Goal: Task Accomplishment & Management: Manage account settings

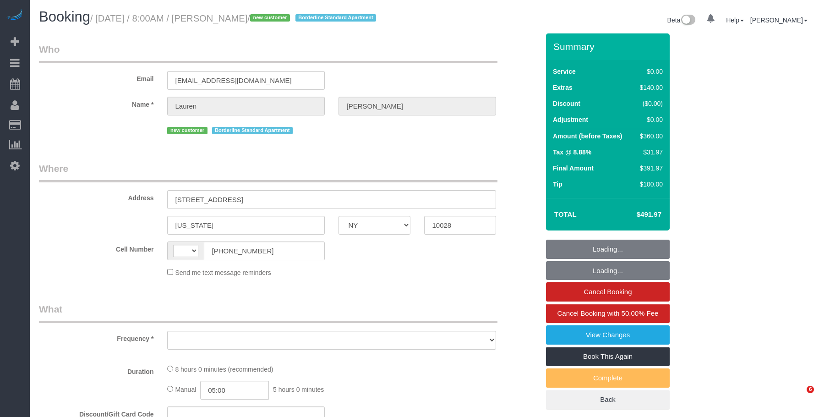
select select "NY"
select select "object:570"
select select "string:stripe-pm_1SBiTP4VGloSiKo7h6Y8x6lI"
select select "string:US"
select select "number:56"
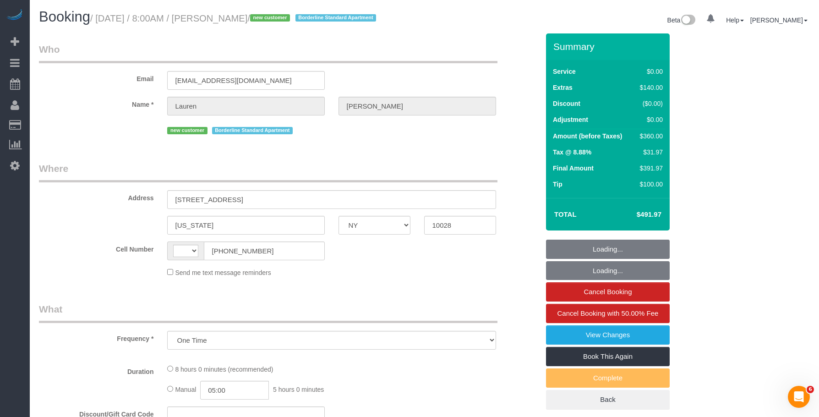
select select "number:72"
select select "number:15"
select select "number:6"
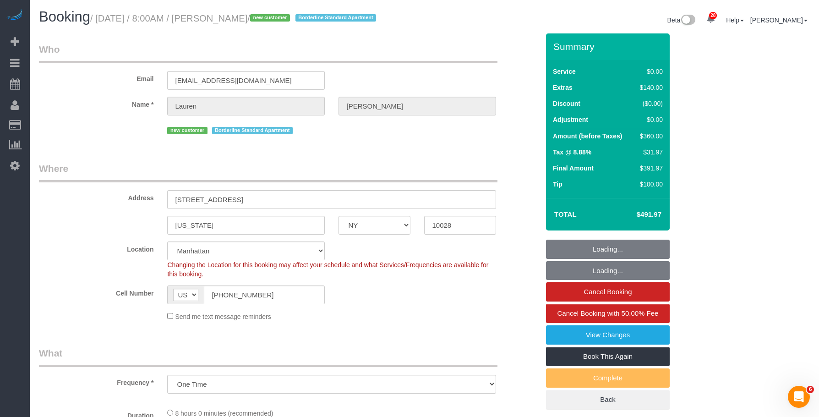
select select "spot1"
select select "object:973"
select select "2"
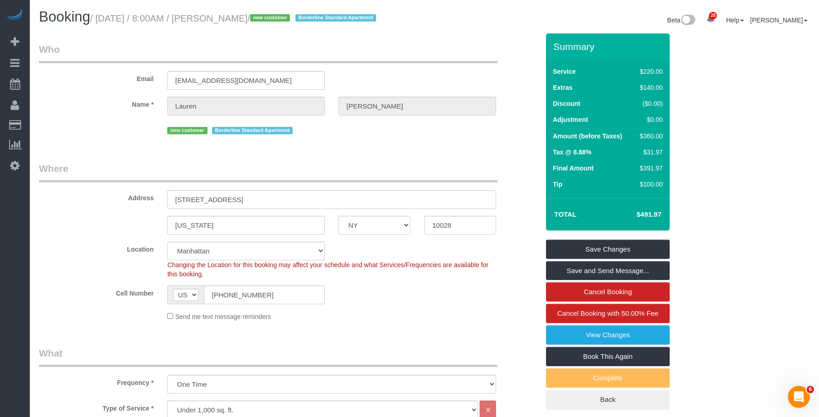
drag, startPoint x: 99, startPoint y: 18, endPoint x: 291, endPoint y: 17, distance: 192.5
click at [291, 17] on small "/ September 27, 2025 / 8:00AM / Lauren Bidwell / new customer Borderline Standa…" at bounding box center [234, 18] width 289 height 10
drag, startPoint x: 264, startPoint y: 91, endPoint x: 135, endPoint y: 99, distance: 128.6
click at [137, 90] on div "Email laurenbidwell@aol.com" at bounding box center [289, 66] width 514 height 47
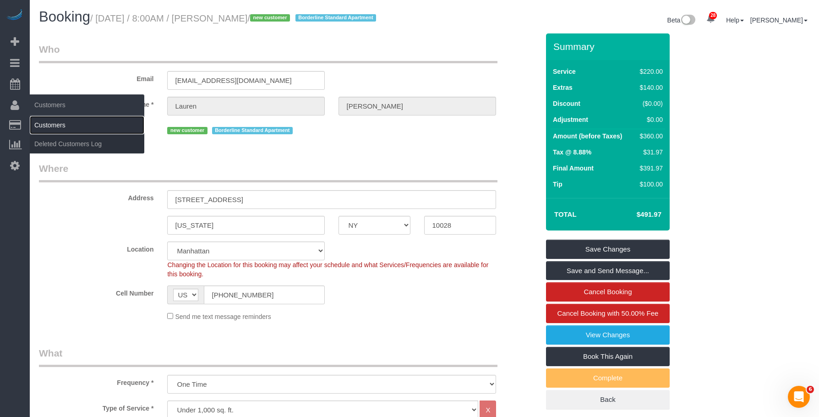
click at [44, 120] on link "Customers" at bounding box center [87, 125] width 115 height 18
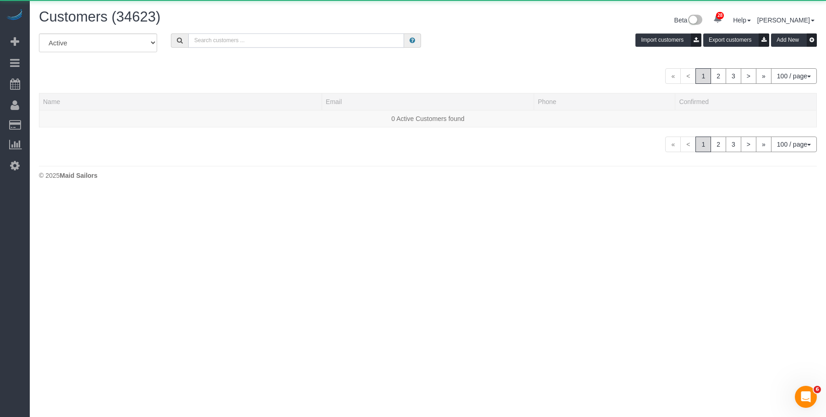
click at [295, 34] on input "text" at bounding box center [296, 40] width 216 height 14
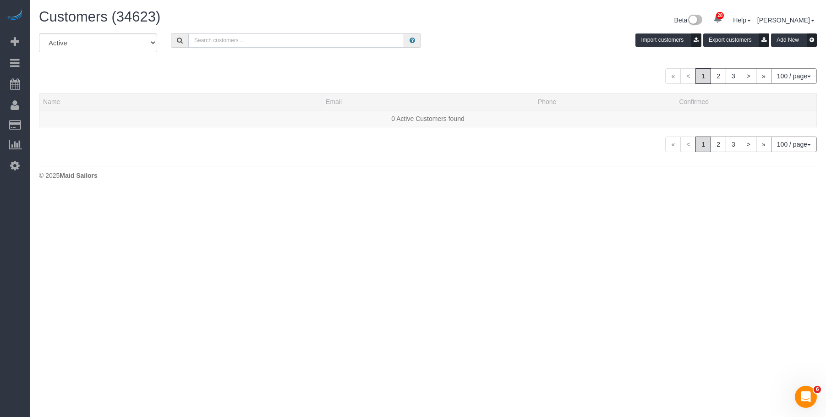
paste input "[EMAIL_ADDRESS][DOMAIN_NAME]"
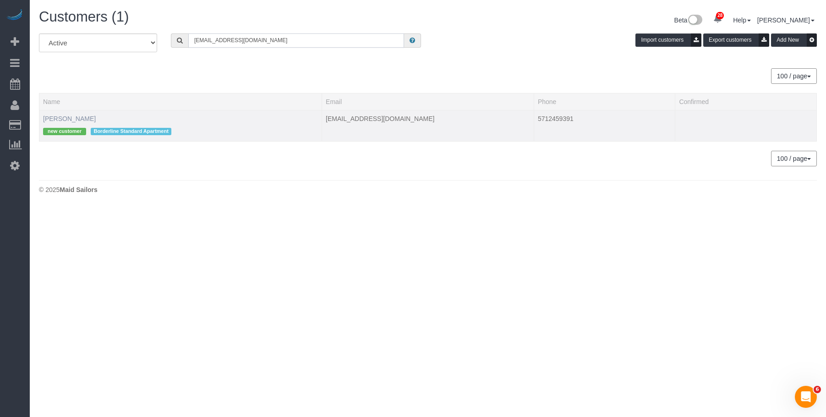
type input "[EMAIL_ADDRESS][DOMAIN_NAME]"
click at [69, 118] on link "[PERSON_NAME]" at bounding box center [69, 118] width 53 height 7
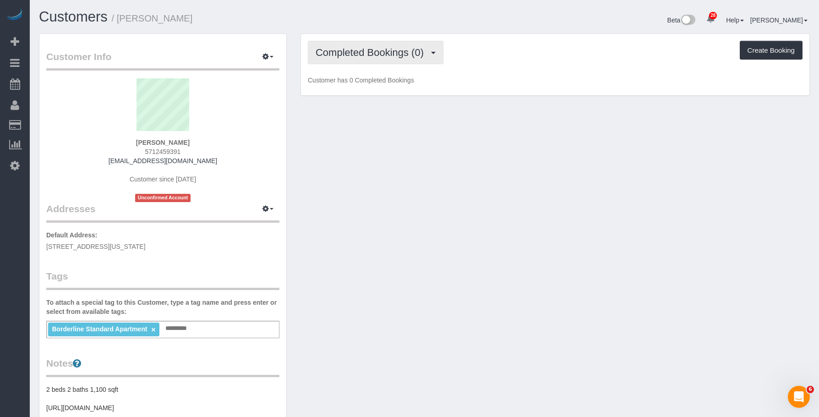
drag, startPoint x: 388, startPoint y: 49, endPoint x: 385, endPoint y: 55, distance: 6.8
click at [388, 49] on span "Completed Bookings (0)" at bounding box center [372, 52] width 113 height 11
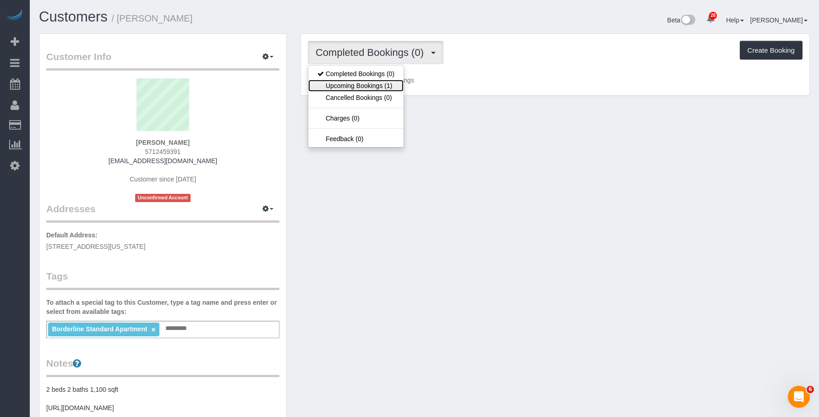
click at [373, 88] on link "Upcoming Bookings (1)" at bounding box center [355, 86] width 95 height 12
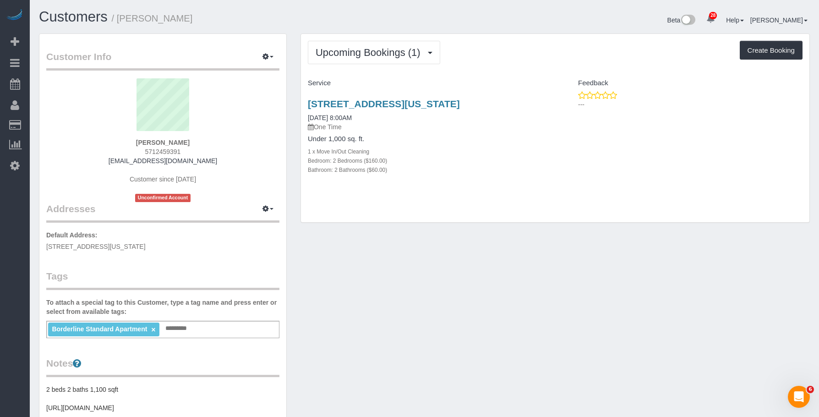
drag, startPoint x: 295, startPoint y: 100, endPoint x: 537, endPoint y: 100, distance: 242.4
click at [537, 100] on div "Upcoming Bookings (1) Completed Bookings (0) Upcoming Bookings (1) Cancelled Bo…" at bounding box center [555, 132] width 523 height 199
copy link "244 East 86th St., Apt. 52, New York, NY 10028"
click at [398, 99] on link "244 East 86th St., Apt. 52, New York, NY 10028" at bounding box center [384, 104] width 152 height 11
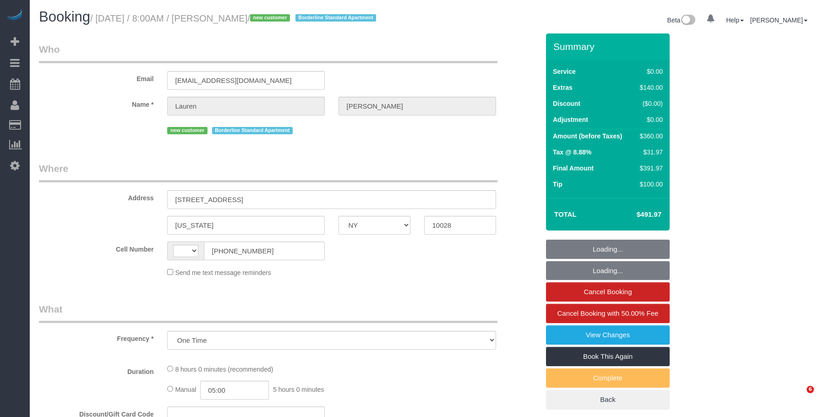
select select "NY"
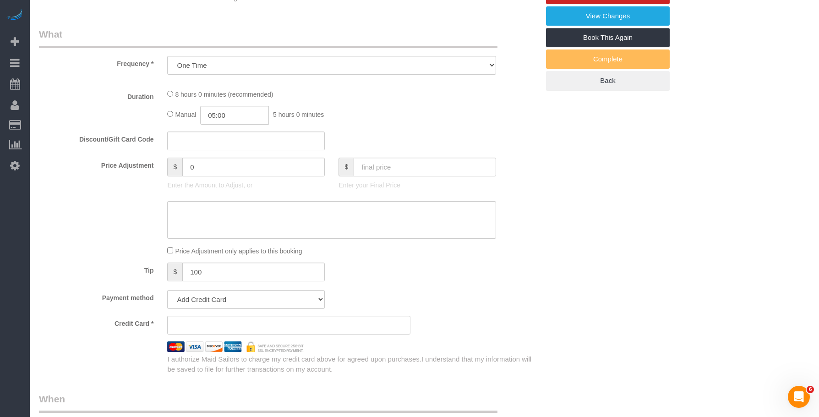
scroll to position [775, 0]
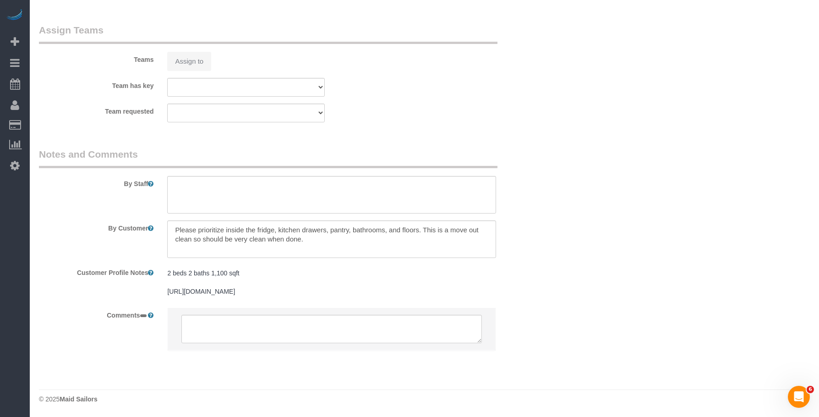
select select "object:715"
select select "string:US"
select select "string:stripe-pm_1SBiTP4VGloSiKo7h6Y8x6lI"
select select "2"
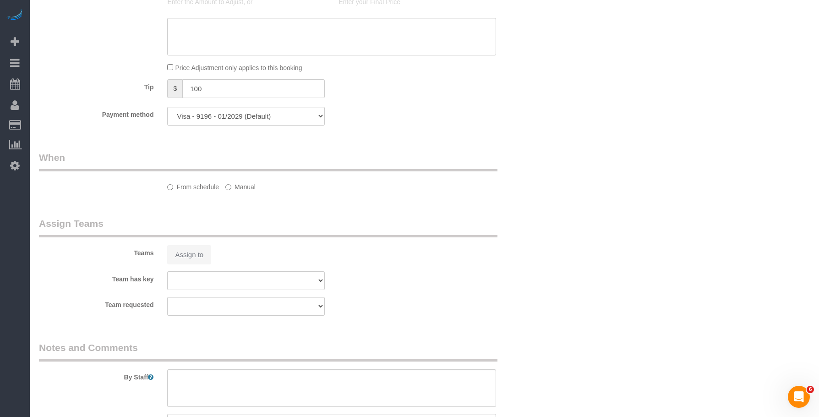
select select "spot1"
select select "number:56"
select select "number:72"
select select "number:15"
select select "number:6"
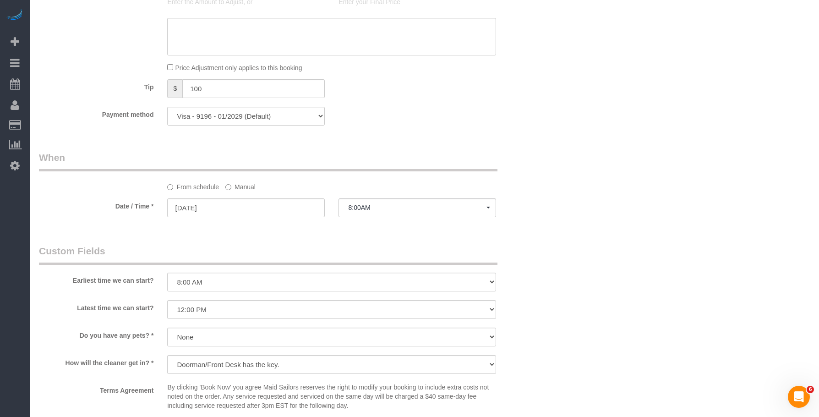
click at [462, 120] on div "Payment method Visa - 9196 - 01/2029 (Default) Add Credit Card ─────────────── …" at bounding box center [289, 116] width 514 height 19
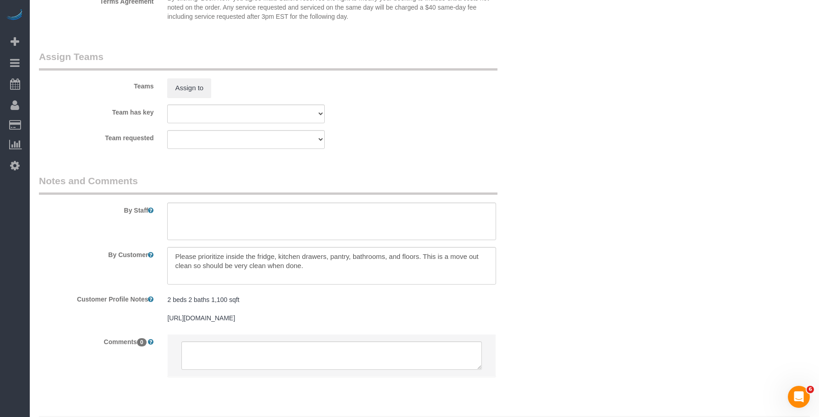
scroll to position [1188, 0]
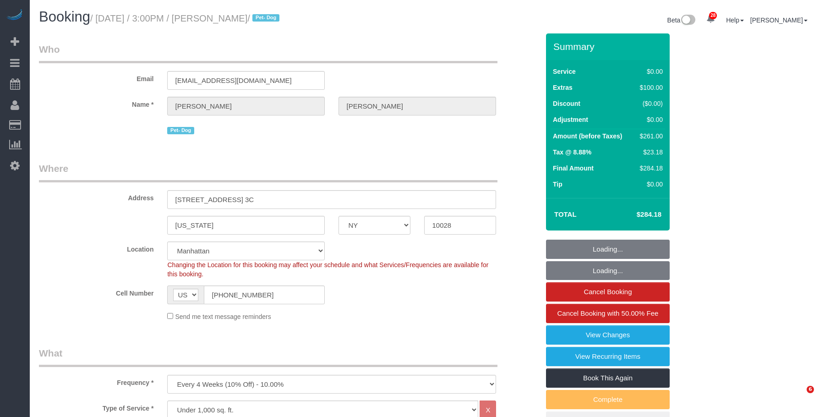
select select "NY"
select select "1"
select select "2"
select select "spot1"
select select "number:63"
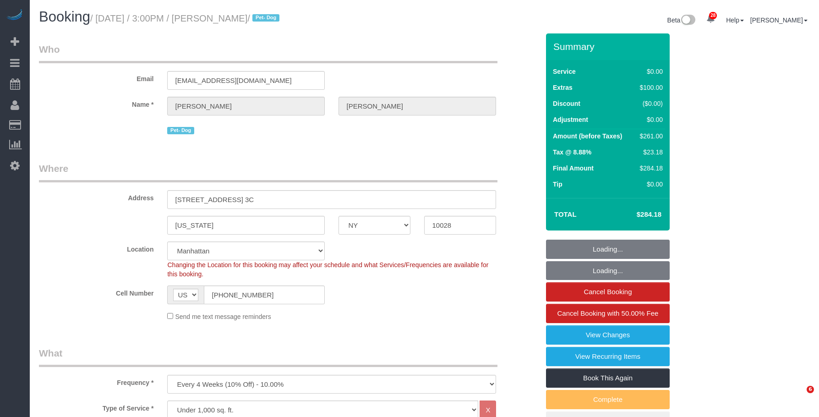
select select "number:78"
select select "number:13"
select select "number:5"
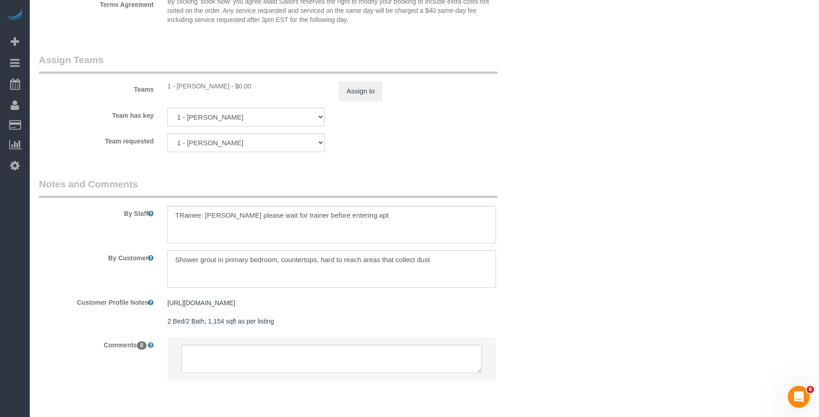
scroll to position [1207, 0]
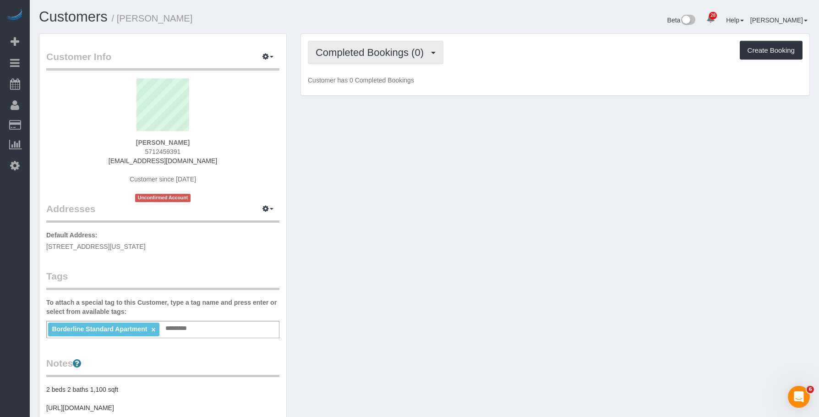
drag, startPoint x: 351, startPoint y: 55, endPoint x: 351, endPoint y: 73, distance: 18.3
click at [351, 55] on span "Completed Bookings (0)" at bounding box center [372, 52] width 113 height 11
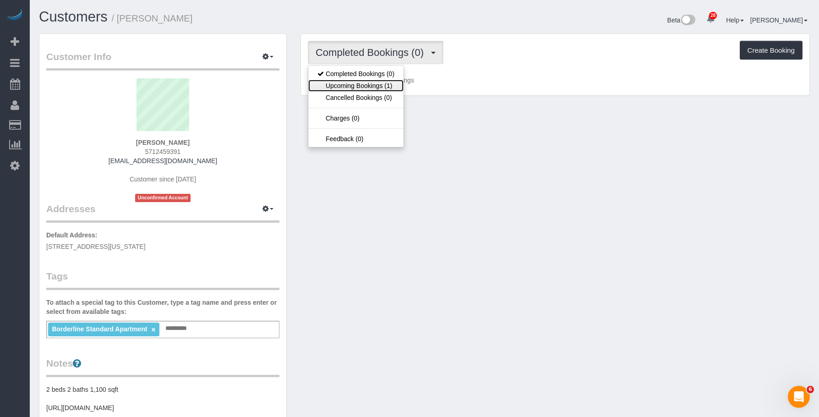
click at [353, 83] on link "Upcoming Bookings (1)" at bounding box center [355, 86] width 95 height 12
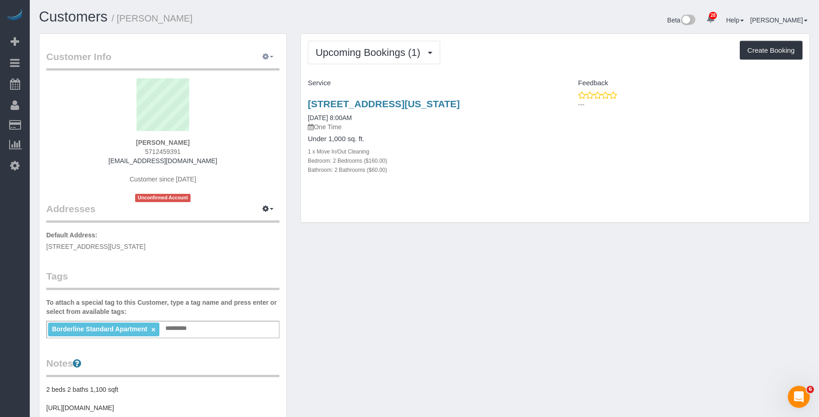
click at [268, 55] on icon "button" at bounding box center [266, 56] width 6 height 5
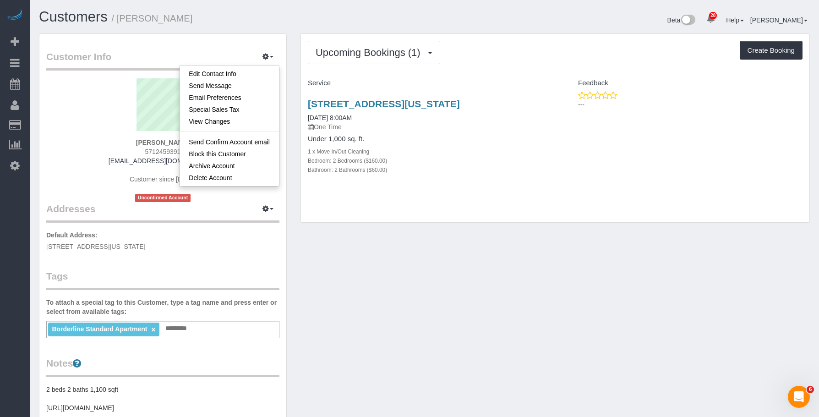
drag, startPoint x: 301, startPoint y: 100, endPoint x: 547, endPoint y: 105, distance: 245.7
click at [547, 105] on div "244 East 86th St., Apt. 52, New York, NY 10028 09/27/2025 8:00AM One Time Under…" at bounding box center [428, 142] width 254 height 102
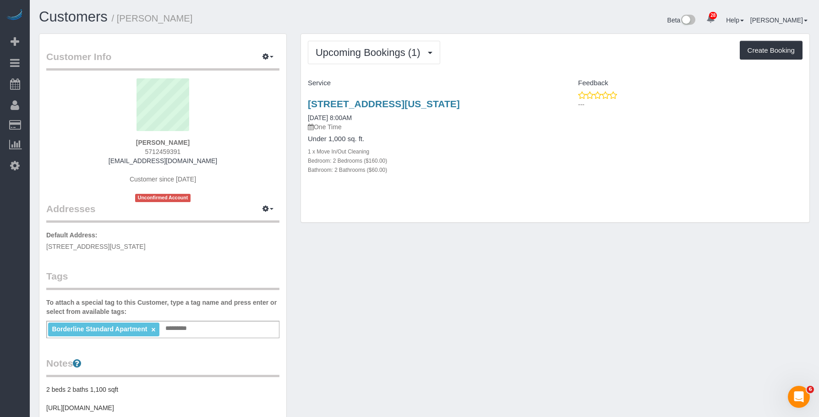
copy link "244 East 86th St., Apt. 52, New York, NY 10028"
drag, startPoint x: 478, startPoint y: 61, endPoint x: 509, endPoint y: 43, distance: 35.9
click at [478, 60] on div "Upcoming Bookings (1) Completed Bookings (0) Upcoming Bookings (1) Cancelled Bo…" at bounding box center [555, 52] width 495 height 23
drag, startPoint x: 515, startPoint y: 42, endPoint x: 674, endPoint y: 2, distance: 163.9
click at [516, 41] on div "Upcoming Bookings (1) Completed Bookings (0) Upcoming Bookings (1) Cancelled Bo…" at bounding box center [555, 52] width 495 height 23
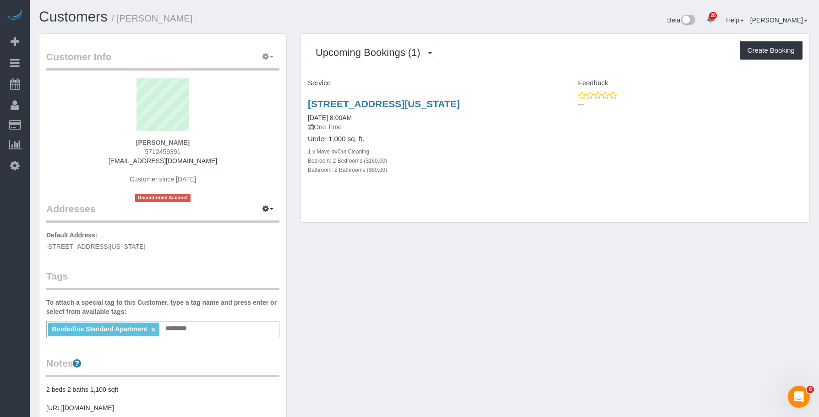
click at [265, 56] on icon "button" at bounding box center [266, 56] width 6 height 5
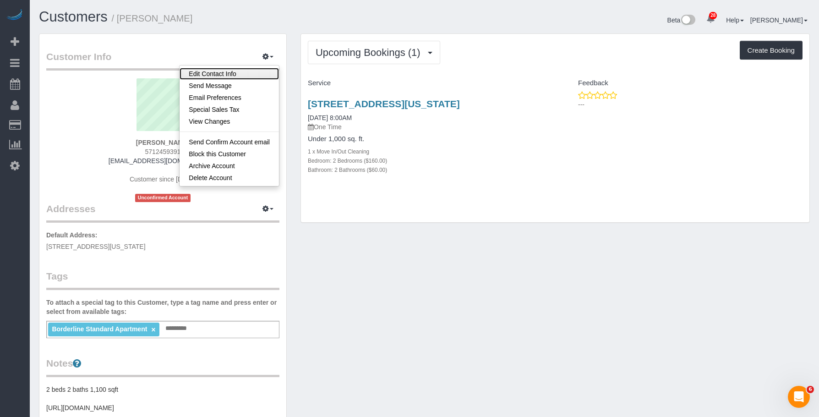
click at [248, 73] on link "Edit Contact Info" at bounding box center [229, 74] width 99 height 12
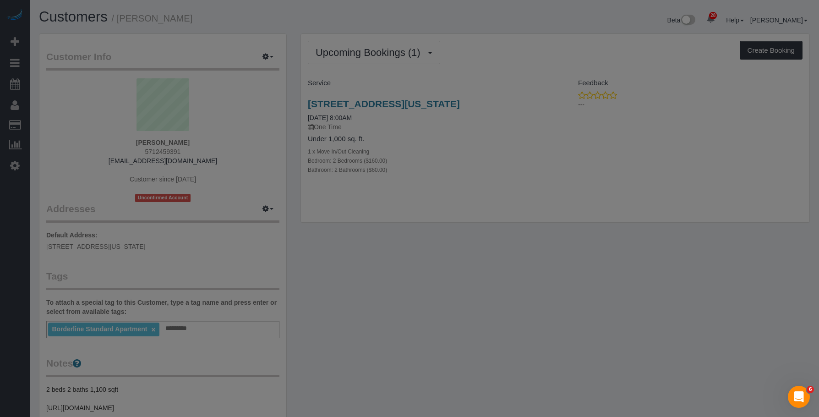
select select "NY"
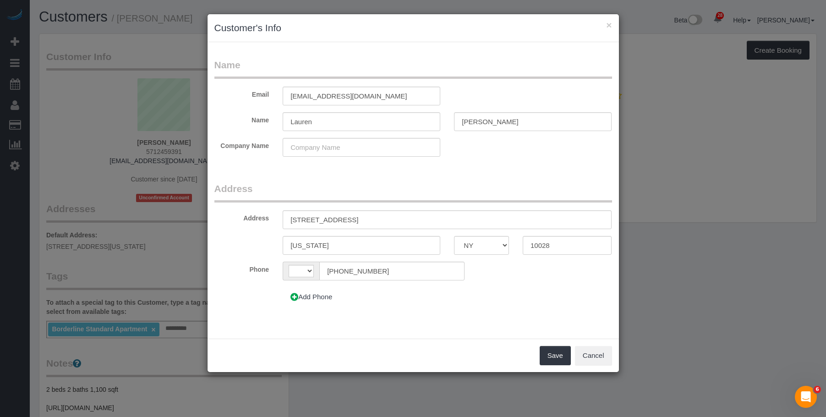
select select "string:US"
click at [343, 220] on input "244 East 86th St., Apt. 52" at bounding box center [447, 219] width 329 height 19
click at [395, 222] on input "[STREET_ADDRESS]" at bounding box center [447, 219] width 329 height 19
type input "[STREET_ADDRESS]"
click at [552, 356] on button "Save" at bounding box center [555, 355] width 31 height 19
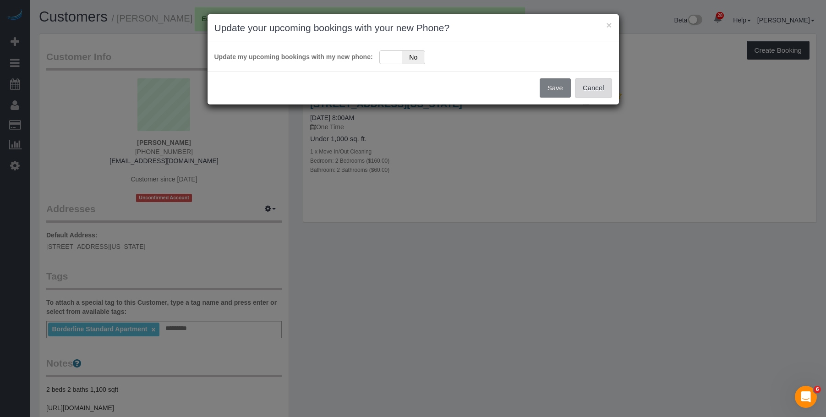
click at [595, 90] on button "Cancel" at bounding box center [593, 87] width 37 height 19
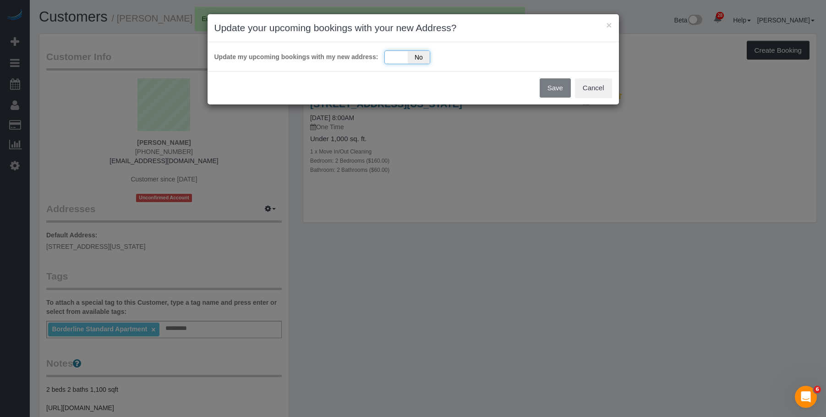
click at [401, 58] on div "Yes No" at bounding box center [407, 57] width 46 height 14
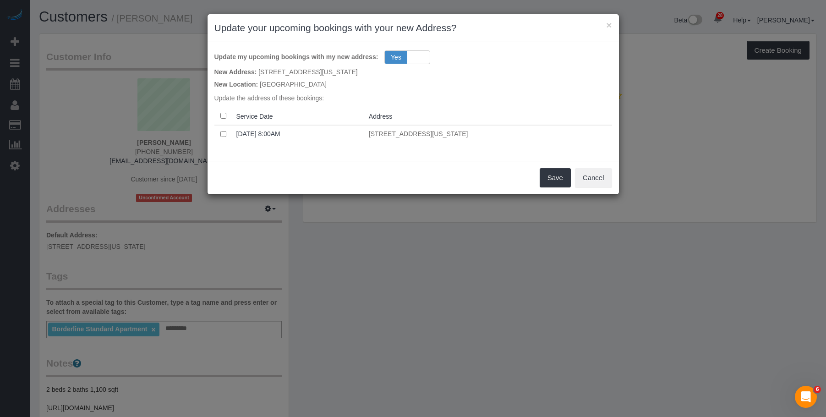
click at [377, 170] on div "Save Cancel" at bounding box center [414, 177] width 412 height 33
click at [553, 175] on button "Save" at bounding box center [555, 177] width 31 height 19
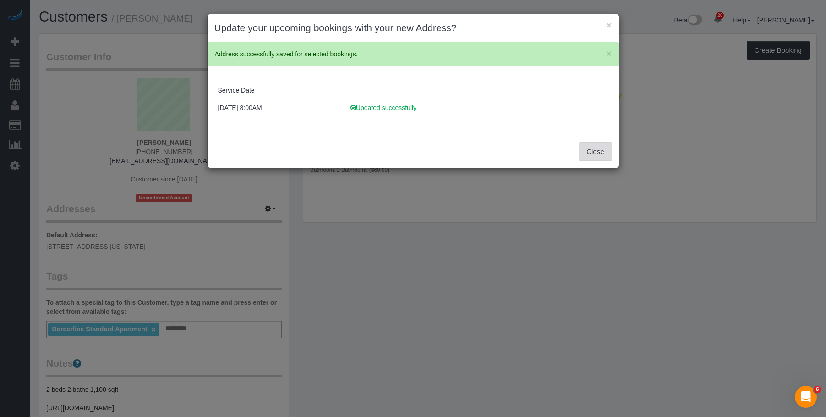
click at [598, 158] on button "Close" at bounding box center [595, 151] width 33 height 19
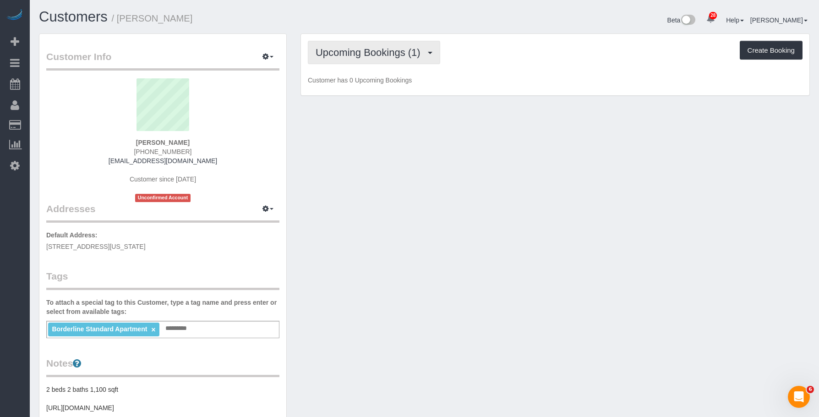
click at [370, 56] on span "Upcoming Bookings (1)" at bounding box center [371, 52] width 110 height 11
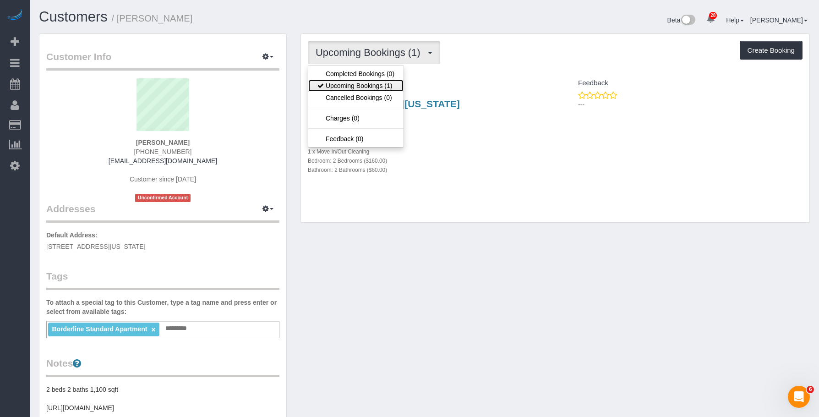
click at [364, 84] on link "Upcoming Bookings (1)" at bounding box center [355, 86] width 95 height 12
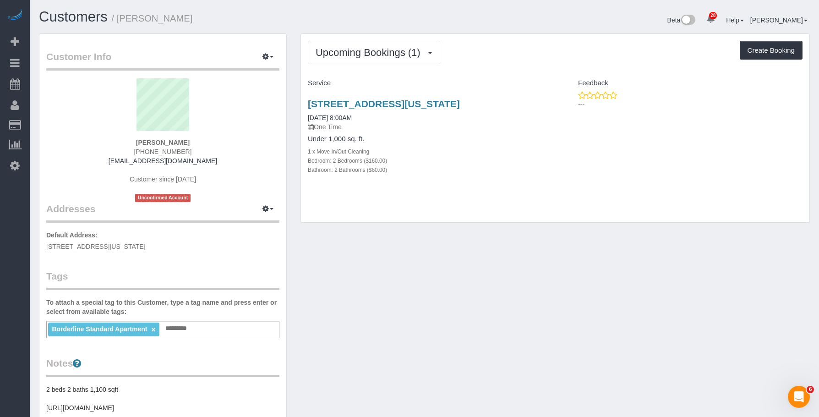
click at [474, 149] on div "1 x Move In/Out Cleaning" at bounding box center [428, 151] width 241 height 9
click at [463, 134] on div "244 East 86th Street, Apt. 52, New York, NY 10028 09/27/2025 8:00AM One Time Un…" at bounding box center [428, 142] width 254 height 102
click at [460, 108] on link "[STREET_ADDRESS][US_STATE]" at bounding box center [384, 104] width 152 height 11
drag, startPoint x: 380, startPoint y: 101, endPoint x: 801, endPoint y: 231, distance: 440.2
click at [381, 101] on link "[STREET_ADDRESS][US_STATE]" at bounding box center [384, 104] width 152 height 11
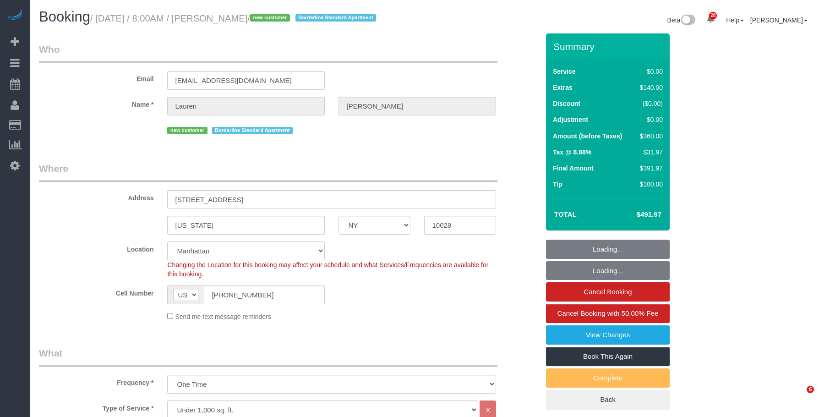
select select "NY"
select select "2"
select select "spot1"
select select "number:56"
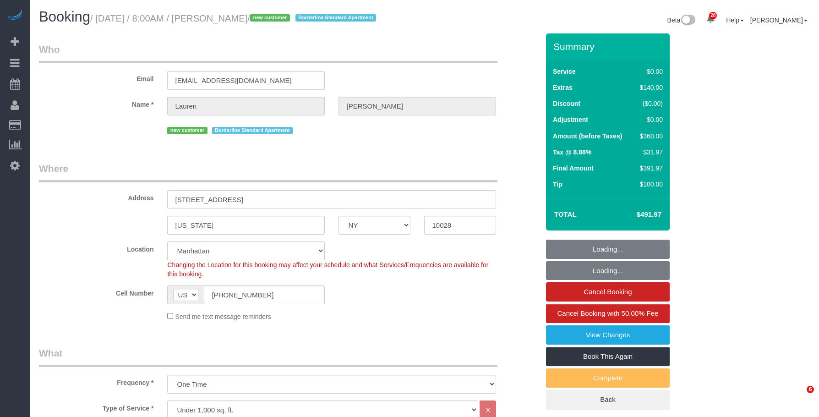
select select "number:72"
select select "number:15"
select select "number:6"
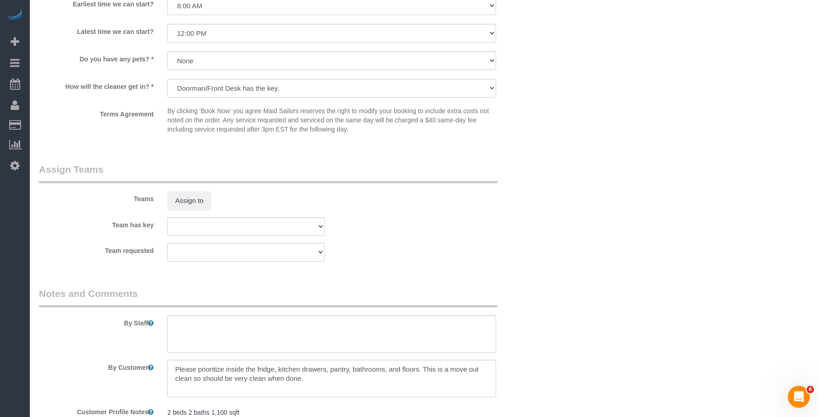
scroll to position [962, 0]
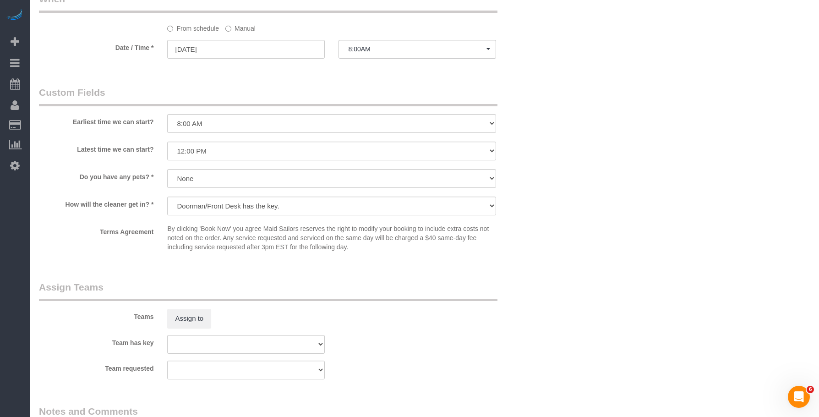
scroll to position [871, 0]
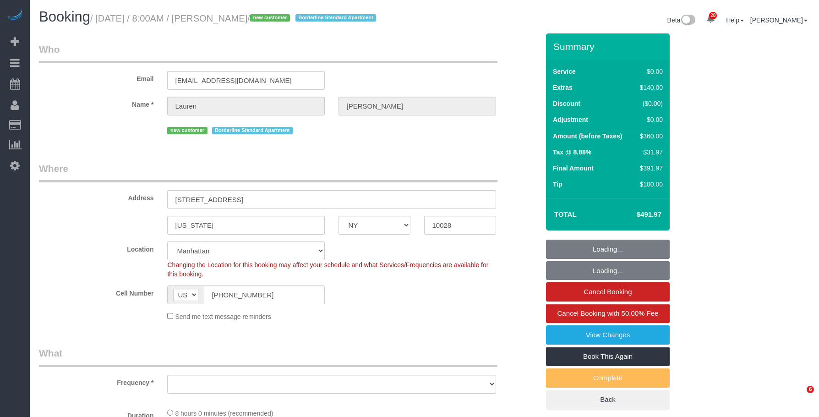
select select "NY"
select select "number:56"
select select "number:72"
select select "number:15"
select select "number:6"
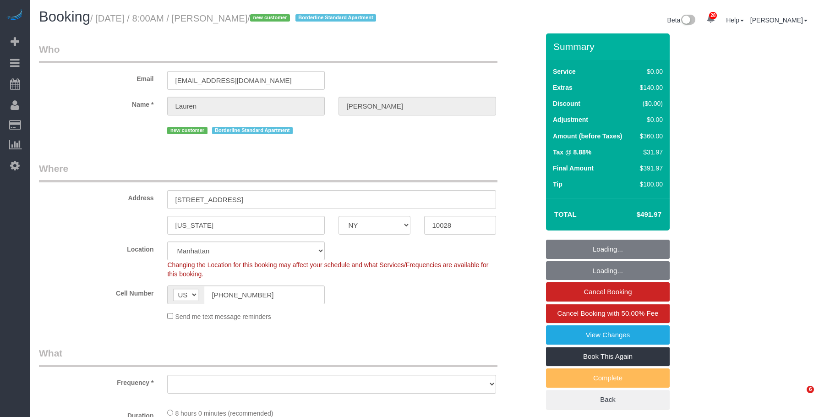
drag, startPoint x: 0, startPoint y: 0, endPoint x: 53, endPoint y: 0, distance: 52.7
select select "object:1492"
select select "2"
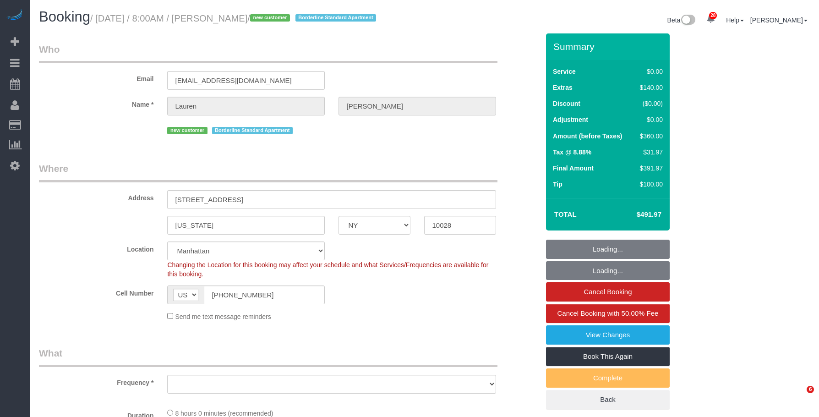
select select "spot1"
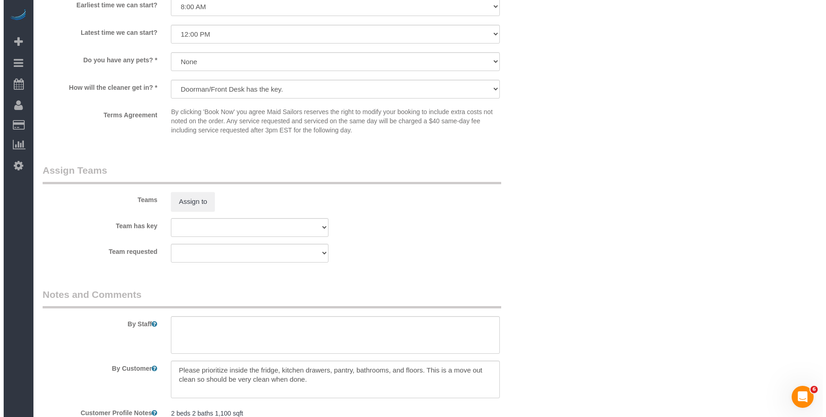
scroll to position [1100, 0]
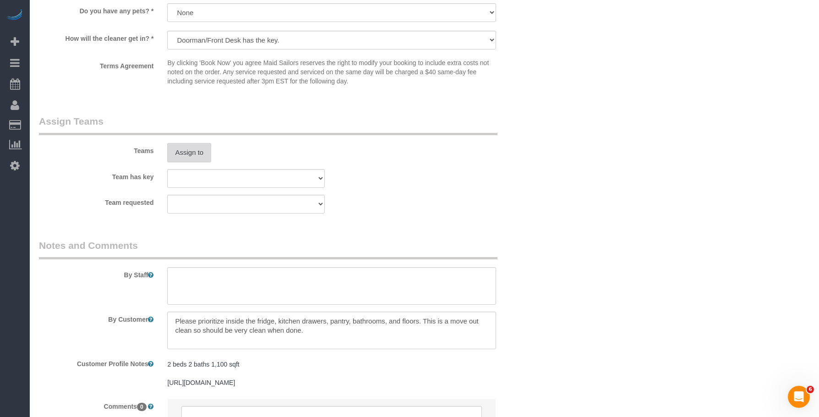
click at [197, 162] on button "Assign to" at bounding box center [189, 152] width 44 height 19
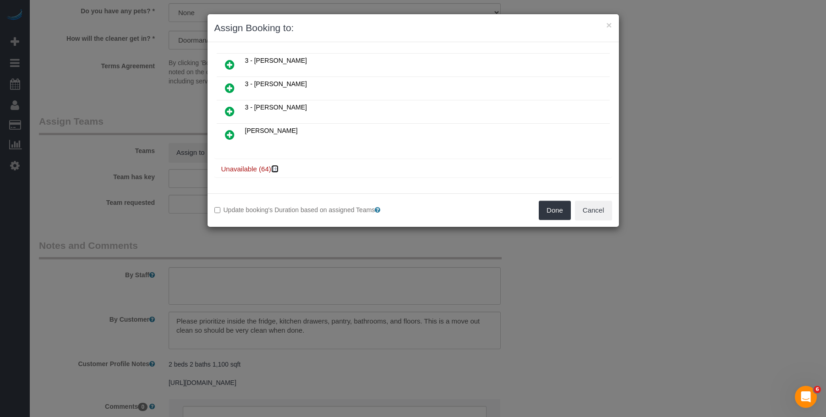
drag, startPoint x: 277, startPoint y: 167, endPoint x: 282, endPoint y: 157, distance: 11.3
click at [277, 167] on icon at bounding box center [275, 168] width 5 height 7
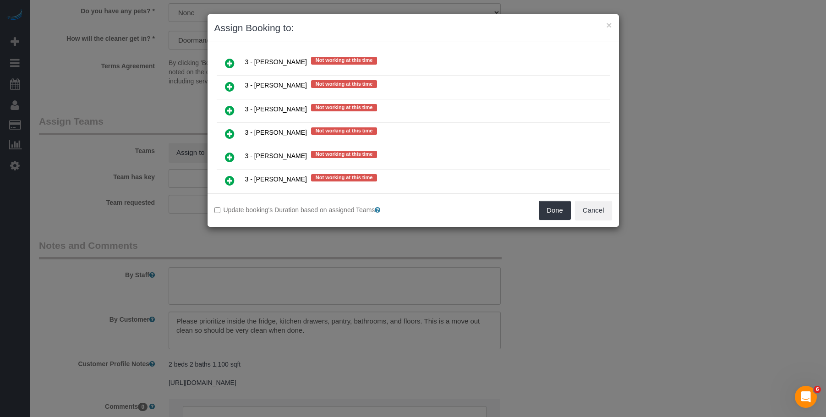
click at [233, 111] on icon at bounding box center [230, 110] width 10 height 11
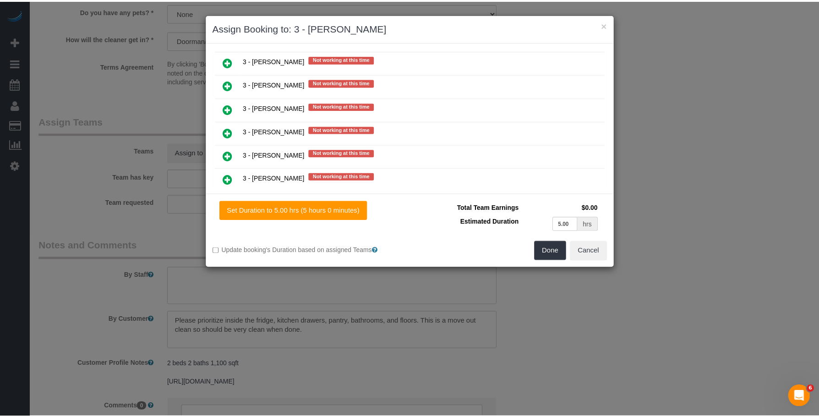
scroll to position [1657, 0]
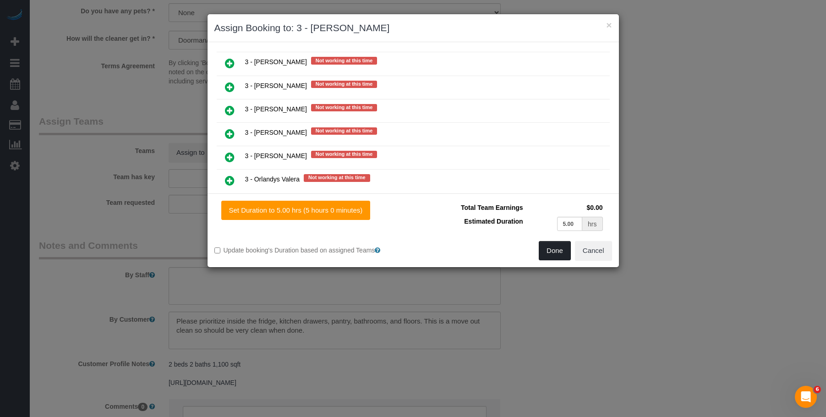
click at [555, 249] on button "Done" at bounding box center [555, 250] width 32 height 19
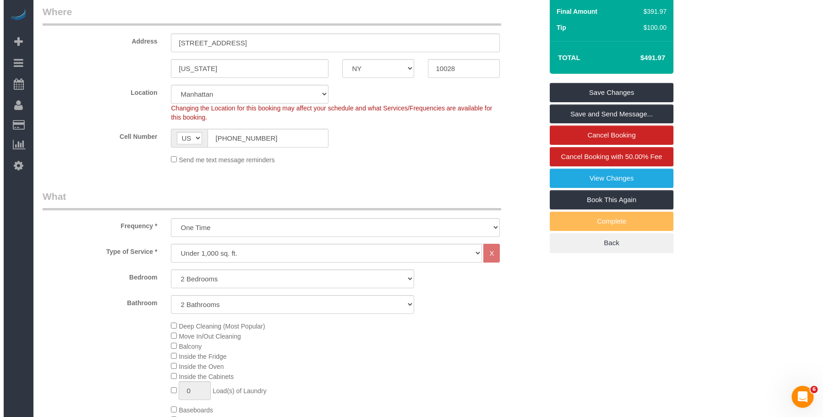
scroll to position [46, 0]
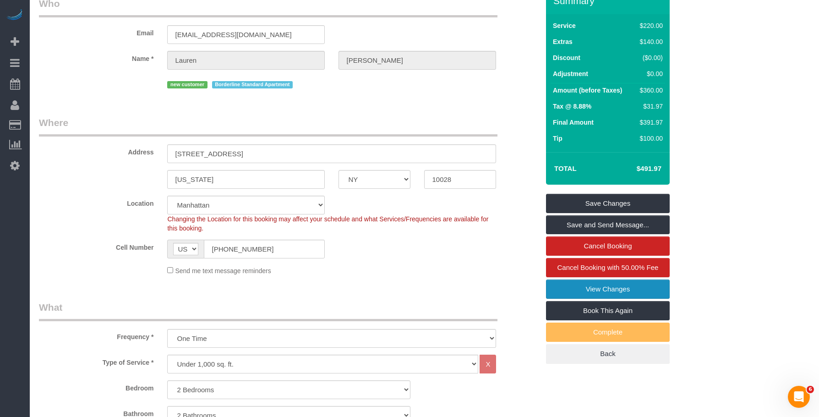
click at [566, 299] on link "View Changes" at bounding box center [608, 289] width 124 height 19
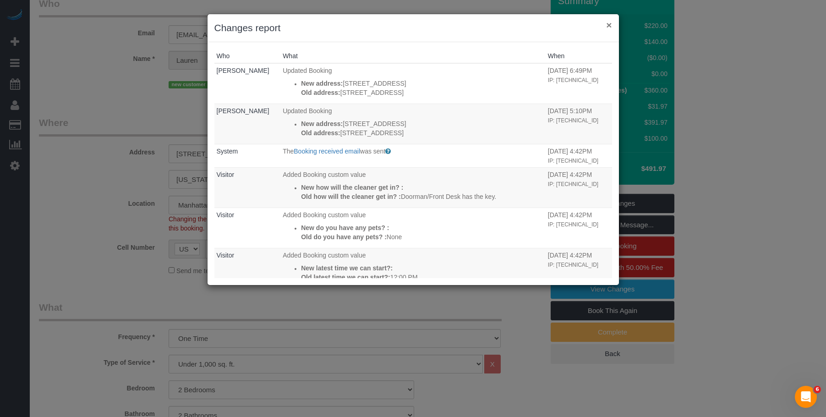
click at [609, 26] on button "×" at bounding box center [608, 25] width 5 height 10
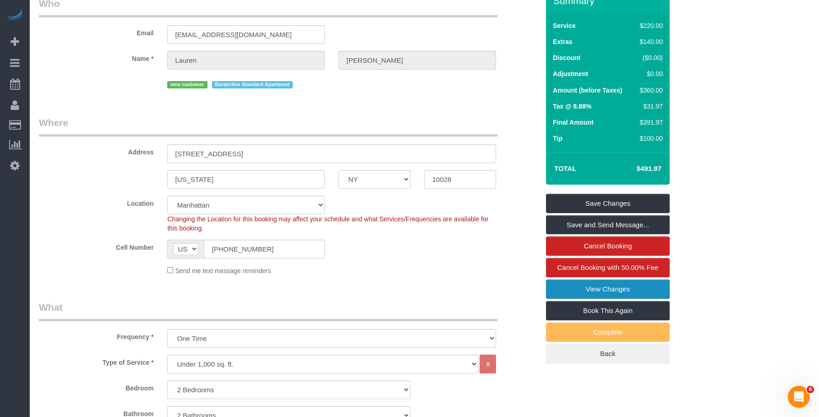
click at [568, 299] on link "View Changes" at bounding box center [608, 289] width 124 height 19
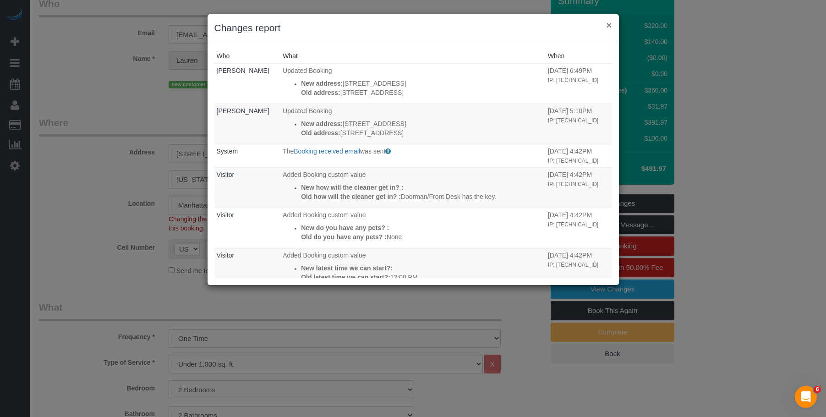
click at [609, 23] on button "×" at bounding box center [608, 25] width 5 height 10
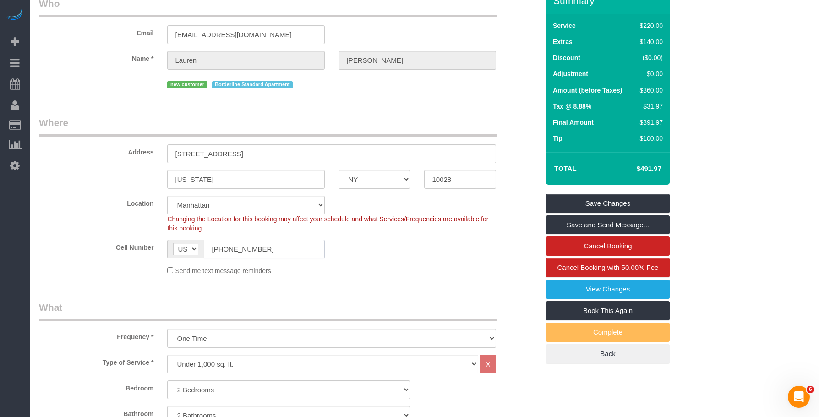
drag, startPoint x: 262, startPoint y: 264, endPoint x: 88, endPoint y: 241, distance: 175.7
click at [88, 242] on sui-booking-location "Location Manhattan Austin Boston Bronx Brooklyn Charlotte Denver New Jersey Por…" at bounding box center [289, 236] width 500 height 80
drag, startPoint x: 612, startPoint y: 240, endPoint x: 597, endPoint y: 234, distance: 16.7
click at [612, 235] on link "Save and Send Message..." at bounding box center [608, 224] width 124 height 19
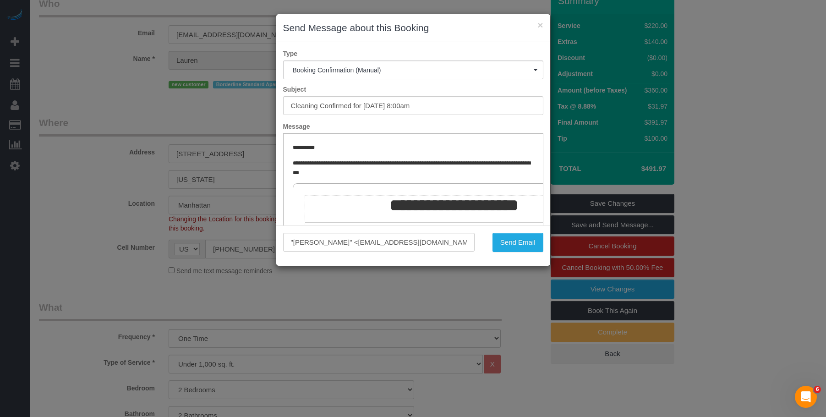
scroll to position [0, 0]
click at [522, 241] on button "Send Email" at bounding box center [518, 242] width 51 height 19
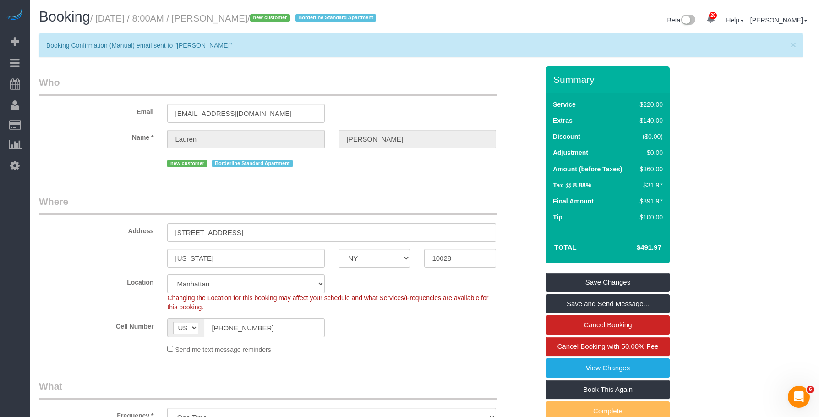
drag, startPoint x: 231, startPoint y: 22, endPoint x: 292, endPoint y: 19, distance: 61.5
click at [292, 19] on small "/ September 27, 2025 / 8:00AM / Lauren Bidwell / new customer Borderline Standa…" at bounding box center [234, 18] width 289 height 10
copy small "Lauren Bidwell"
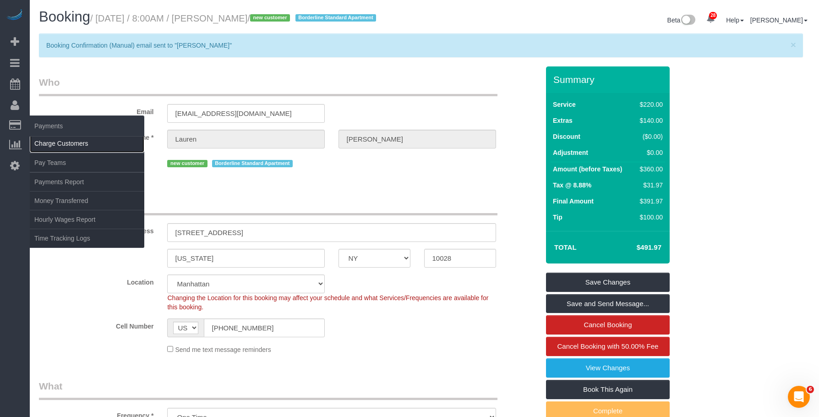
drag, startPoint x: 50, startPoint y: 140, endPoint x: 60, endPoint y: 141, distance: 10.1
click at [50, 140] on link "Charge Customers" at bounding box center [87, 143] width 115 height 18
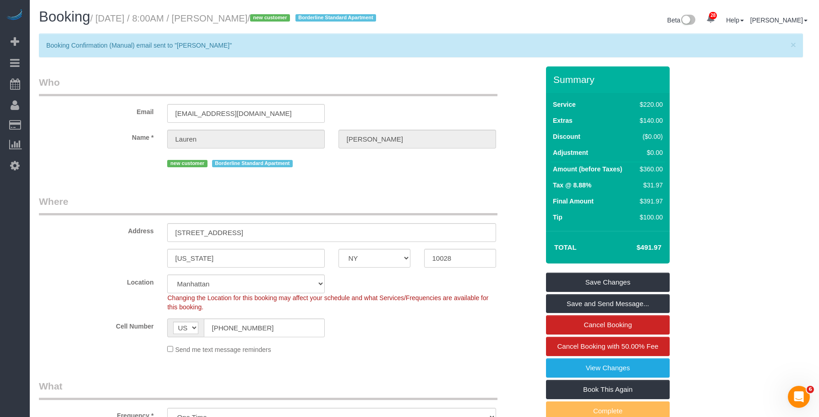
select select
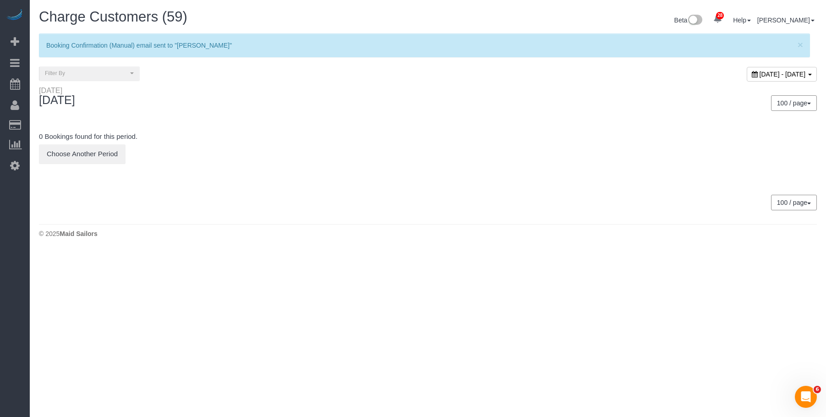
click at [760, 73] on span "September 26, 2025 - September 26, 2025" at bounding box center [783, 74] width 46 height 7
type input "**********"
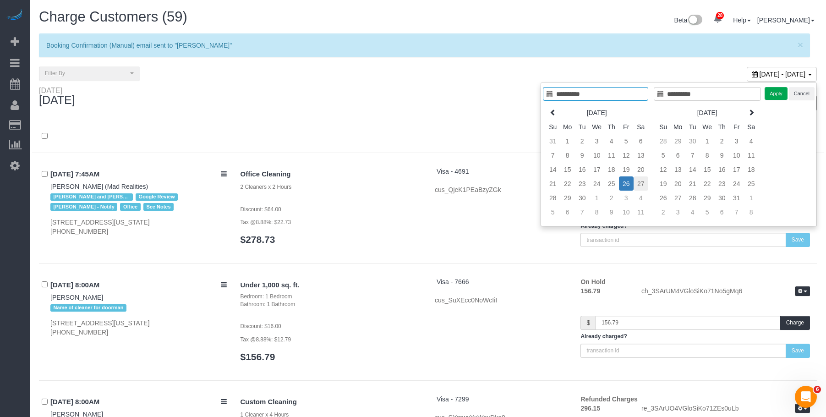
type input "**********"
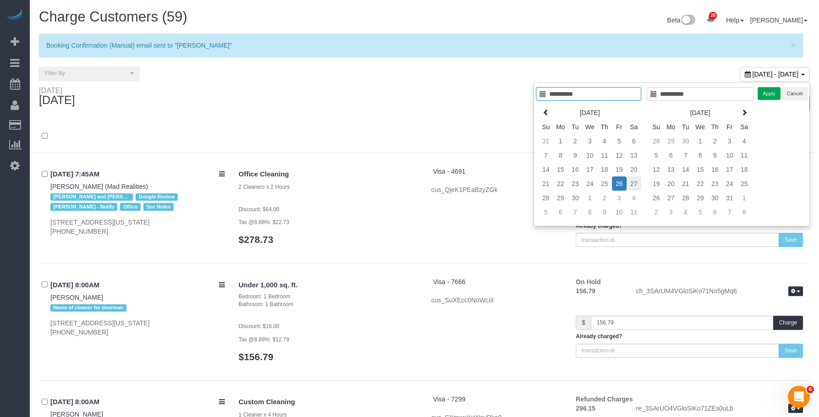
click at [635, 182] on td "27" at bounding box center [634, 183] width 15 height 14
type input "**********"
click at [635, 182] on td "27" at bounding box center [634, 183] width 15 height 14
type input "**********"
click at [771, 96] on button "Apply" at bounding box center [769, 93] width 23 height 13
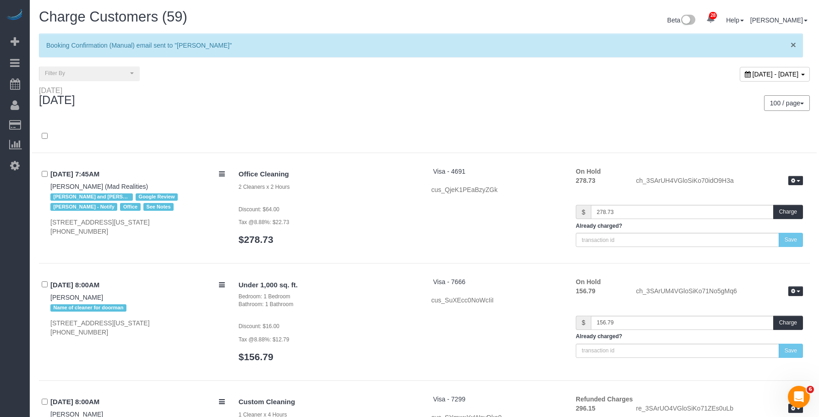
click at [793, 43] on span "×" at bounding box center [793, 44] width 5 height 11
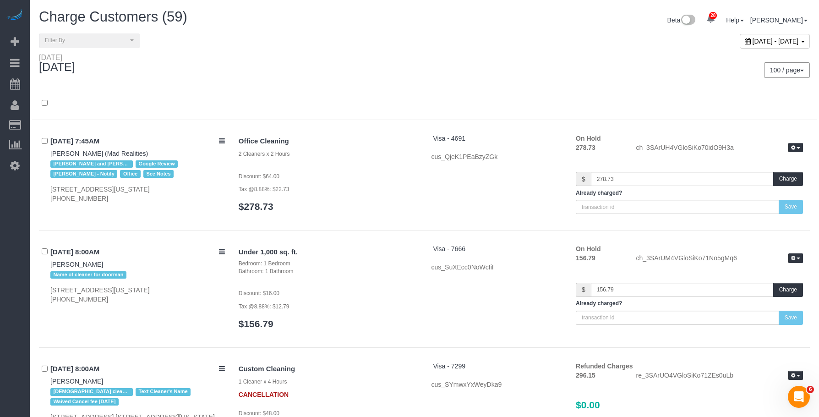
click at [509, 49] on div "September 27, 2025 - September 27, 2025" at bounding box center [621, 43] width 393 height 20
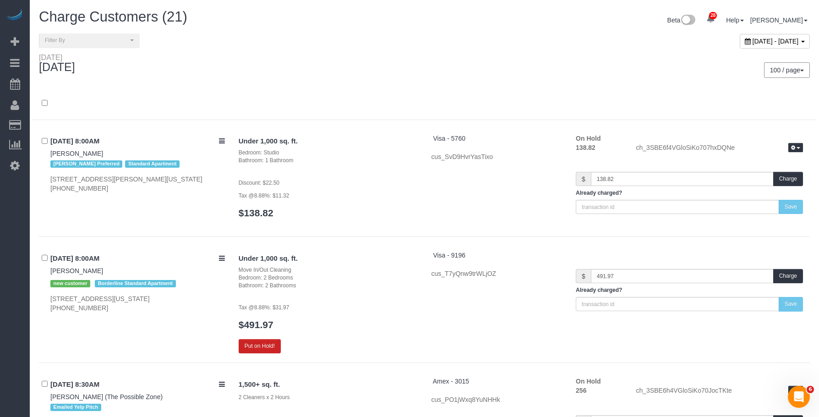
click at [357, 320] on h3 "$491.97" at bounding box center [328, 324] width 179 height 11
click at [265, 343] on button "Put on Hold!" at bounding box center [260, 346] width 42 height 14
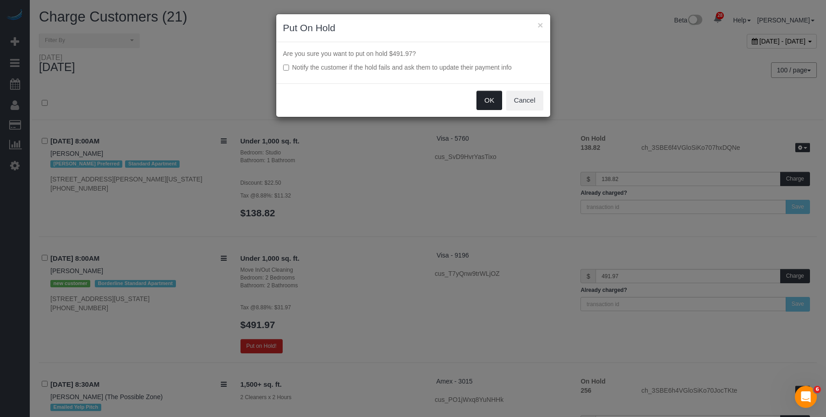
click at [483, 92] on button "OK" at bounding box center [490, 100] width 26 height 19
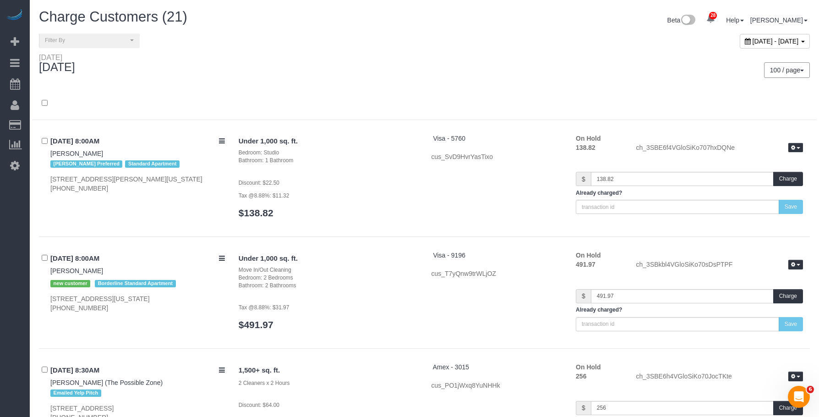
drag, startPoint x: 57, startPoint y: 79, endPoint x: 205, endPoint y: 63, distance: 149.4
click at [57, 79] on link "Active Bookings" at bounding box center [87, 83] width 115 height 18
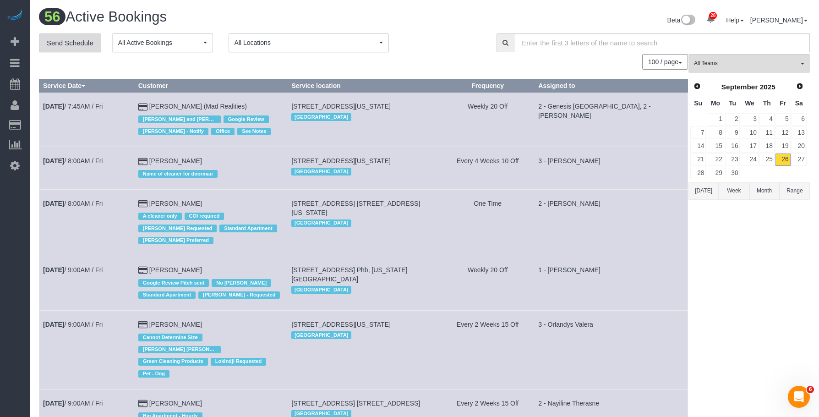
click at [74, 45] on link "Send Schedule" at bounding box center [70, 42] width 62 height 19
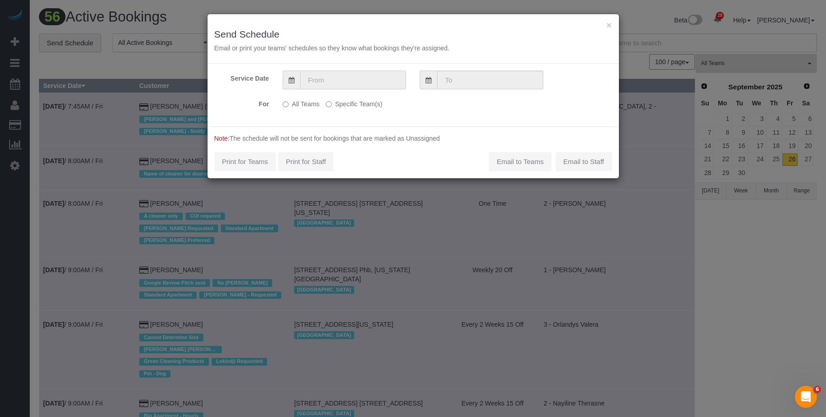
click at [368, 82] on input "text" at bounding box center [353, 80] width 106 height 19
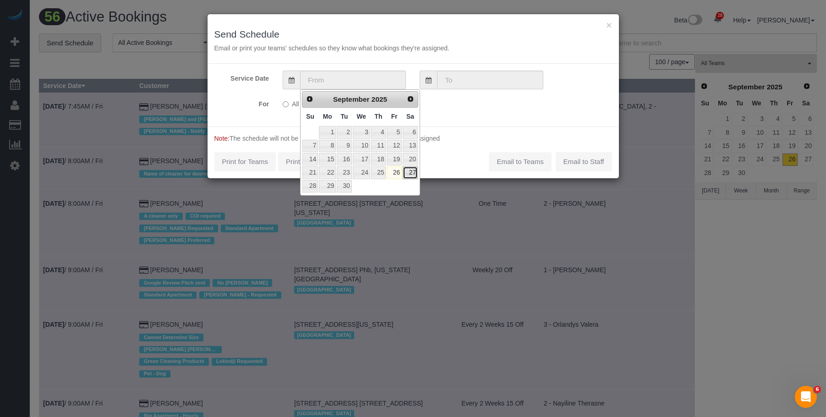
click at [411, 171] on link "27" at bounding box center [410, 172] width 15 height 12
type input "[DATE]"
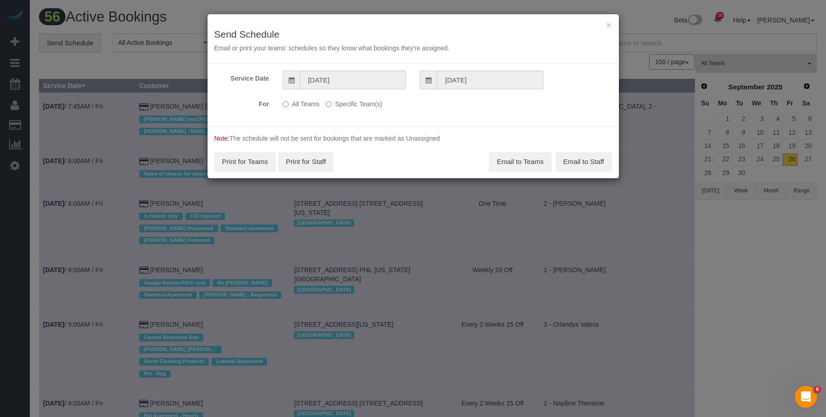
click at [370, 108] on label "Specific Team(s)" at bounding box center [354, 102] width 56 height 12
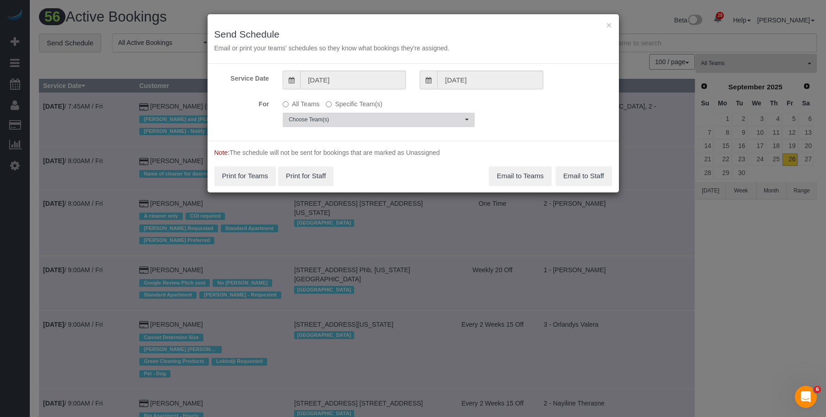
click at [395, 119] on span "Choose Team(s)" at bounding box center [376, 120] width 174 height 8
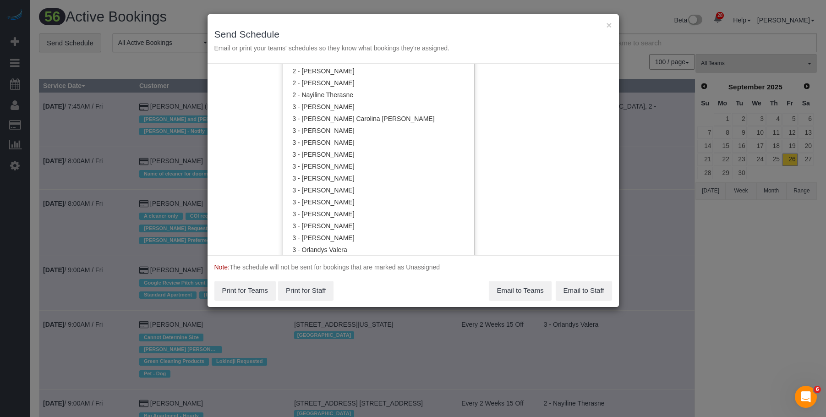
scroll to position [781, 0]
click at [363, 113] on link "3 - [PERSON_NAME]" at bounding box center [378, 118] width 191 height 12
click at [384, 32] on h3 "Send Schedule" at bounding box center [413, 34] width 398 height 11
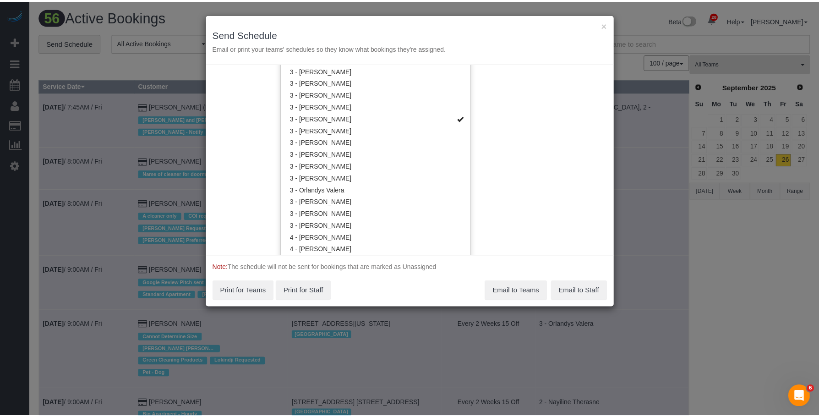
scroll to position [0, 0]
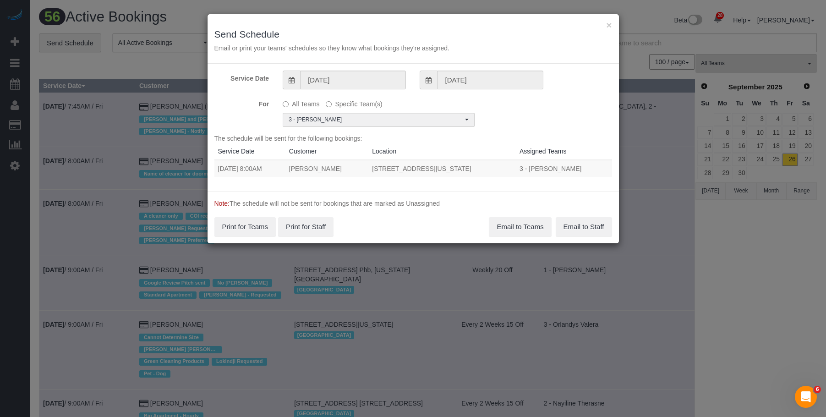
drag, startPoint x: 228, startPoint y: 170, endPoint x: 502, endPoint y: 167, distance: 274.5
click at [502, 167] on tr "09/27/2025 8:00AM Lauren Bidwell 244 East 86th Street, Apt. 52, New York, NY 10…" at bounding box center [413, 168] width 398 height 17
copy tr "09/27/2025 8:00AM Lauren Bidwell 244 East 86th Street, Apt. 52, New York, NY 10…"
click at [523, 223] on button "Email to Teams" at bounding box center [520, 226] width 62 height 19
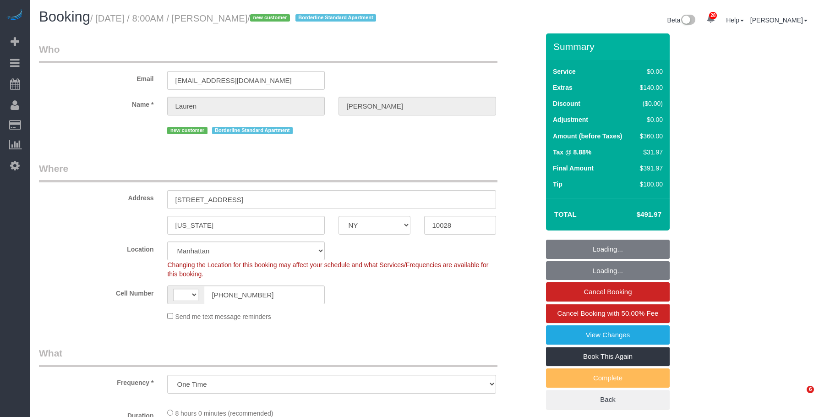
select select "NY"
select select "string:[GEOGRAPHIC_DATA]"
select select "2"
select select "number:56"
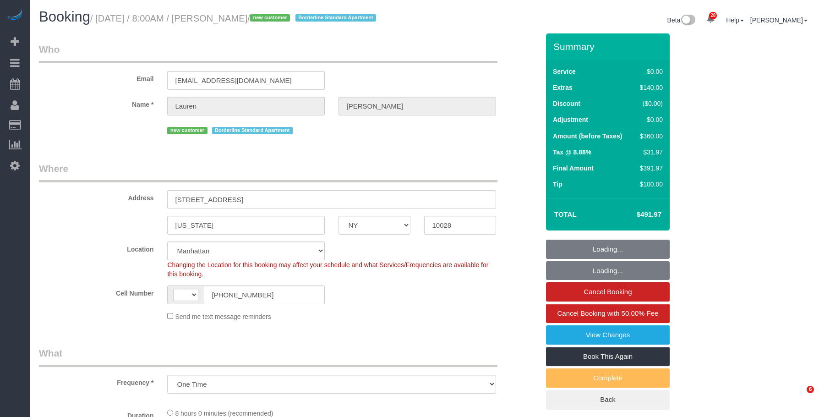
select select "number:72"
select select "number:15"
select select "number:6"
select select "spot1"
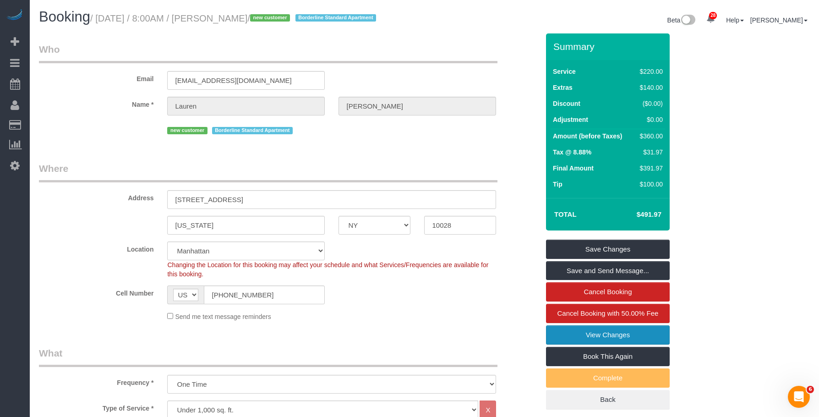
click at [607, 342] on link "View Changes" at bounding box center [608, 334] width 124 height 19
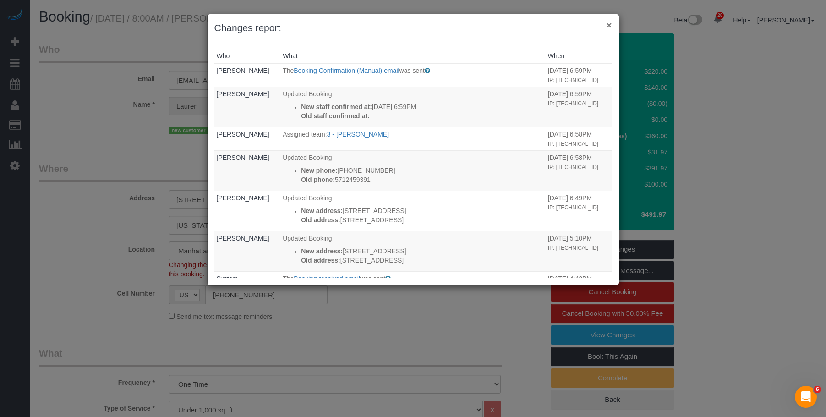
click at [609, 23] on button "×" at bounding box center [608, 25] width 5 height 10
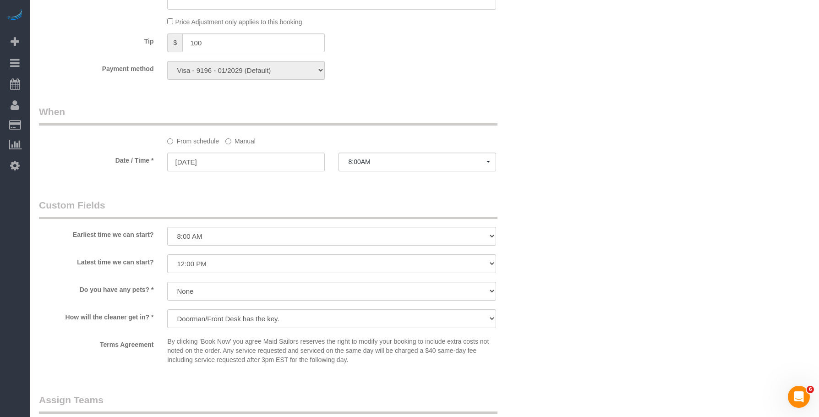
scroll to position [871, 0]
